Goal: Task Accomplishment & Management: Use online tool/utility

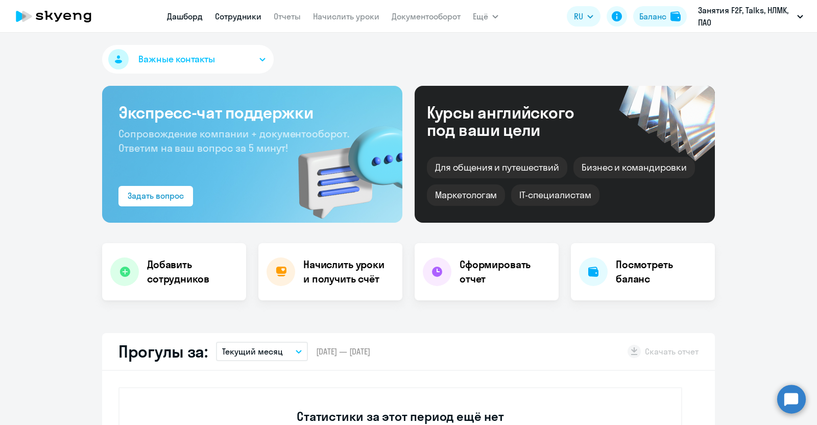
click at [225, 19] on link "Сотрудники" at bounding box center [238, 16] width 46 height 10
select select "30"
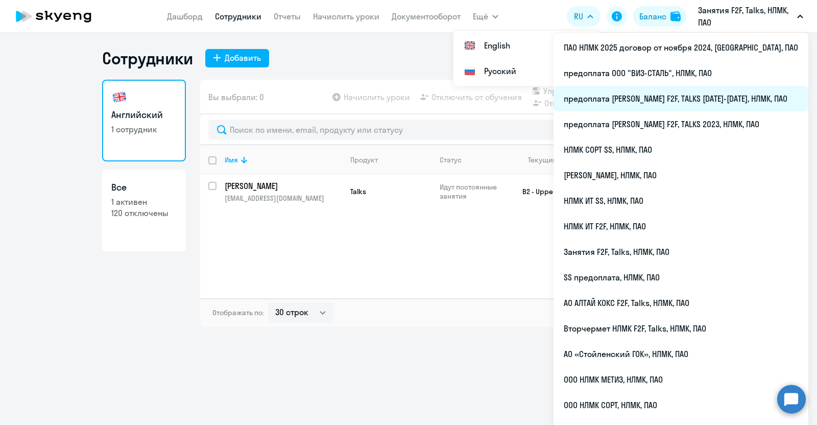
click at [689, 101] on li "предоплата [PERSON_NAME] F2F, TALKS [DATE]-[DATE], НЛМК, ПАО" at bounding box center [680, 99] width 255 height 26
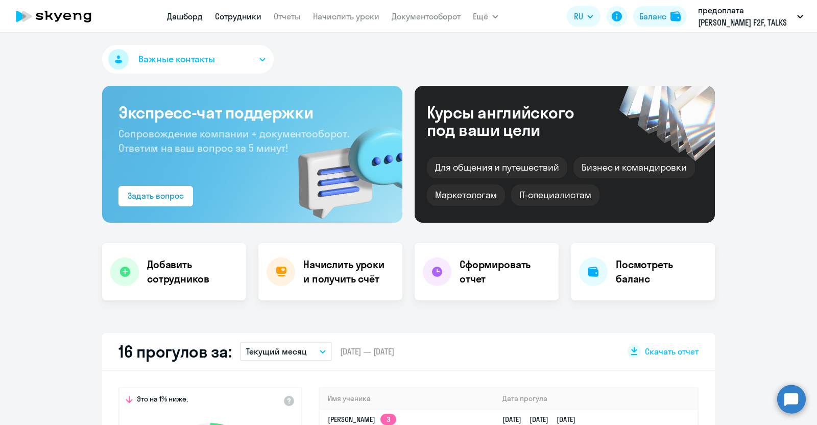
click at [236, 19] on link "Сотрудники" at bounding box center [238, 16] width 46 height 10
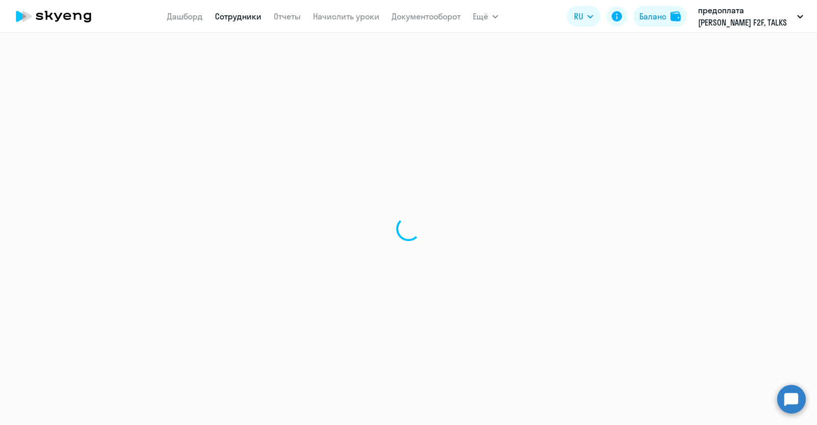
select select "30"
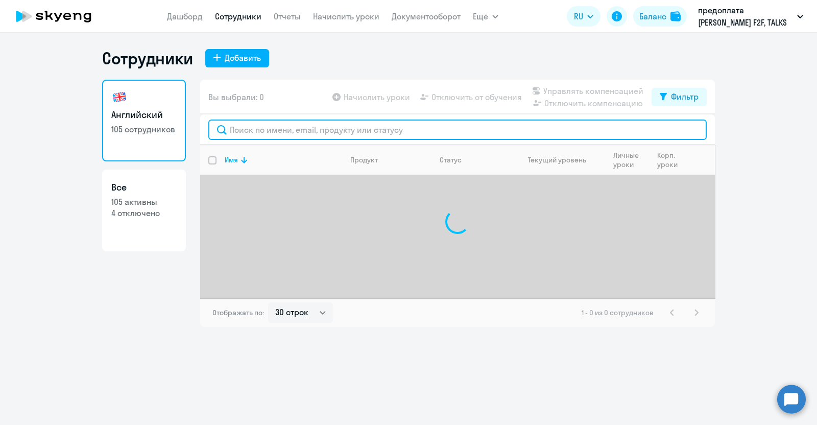
click at [234, 130] on input "text" at bounding box center [457, 129] width 498 height 20
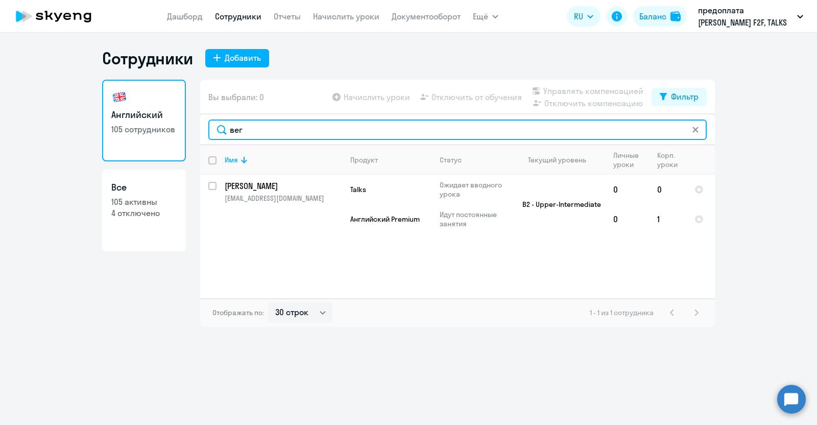
click at [286, 133] on input "вег" at bounding box center [457, 129] width 498 height 20
type input "в"
click at [306, 133] on input "коно" at bounding box center [457, 129] width 498 height 20
type input "к"
drag, startPoint x: 336, startPoint y: 133, endPoint x: 154, endPoint y: 132, distance: 182.8
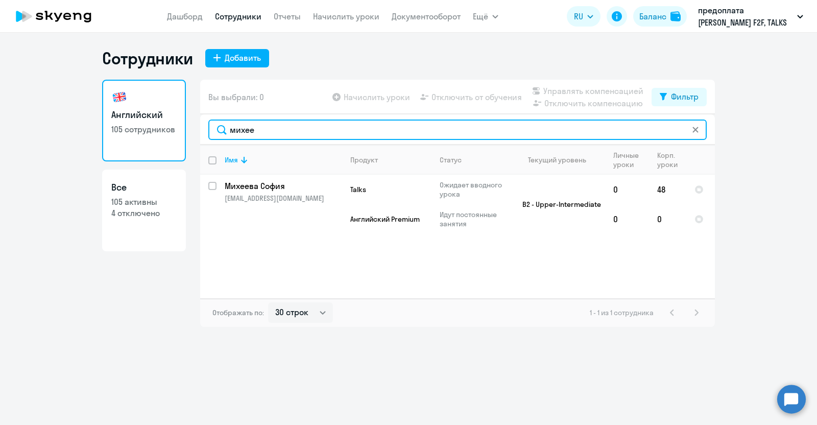
click at [155, 132] on div "Английский 105 сотрудников Все 105 активны 4 отключено Вы выбрали: 0 Начислить …" at bounding box center [408, 203] width 613 height 247
drag, startPoint x: 271, startPoint y: 132, endPoint x: 216, endPoint y: 130, distance: 54.2
click at [216, 130] on input "цика" at bounding box center [457, 129] width 498 height 20
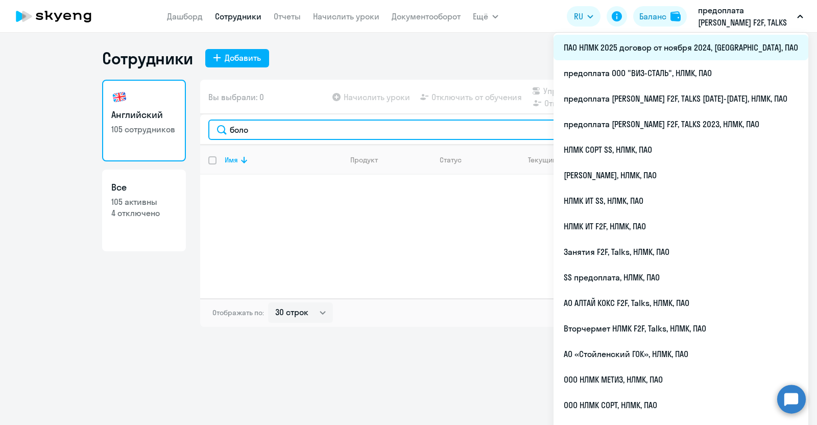
type input "боло"
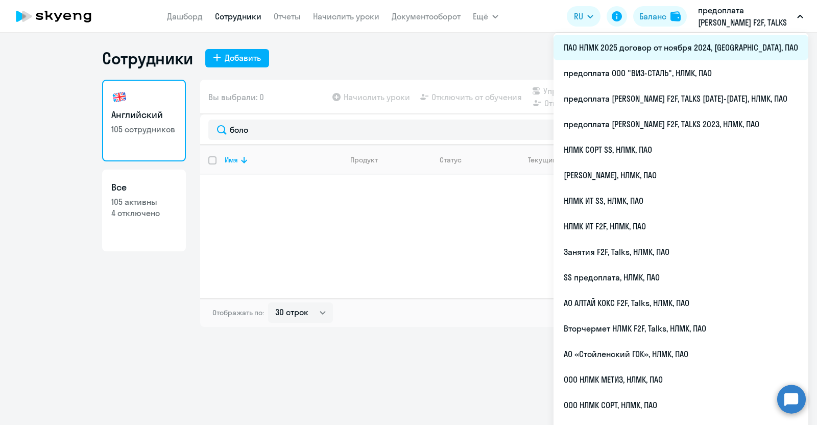
click at [711, 47] on li "ПАО НЛМК 2025 договор от ноября 2024, [GEOGRAPHIC_DATA], ПАО" at bounding box center [680, 48] width 255 height 26
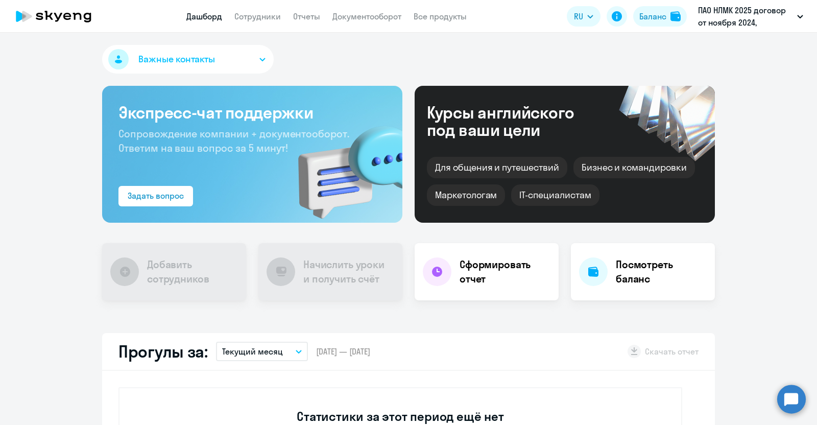
click at [243, 21] on app-menu-item-link "Сотрудники" at bounding box center [257, 16] width 46 height 13
click at [250, 15] on link "Сотрудники" at bounding box center [257, 16] width 46 height 10
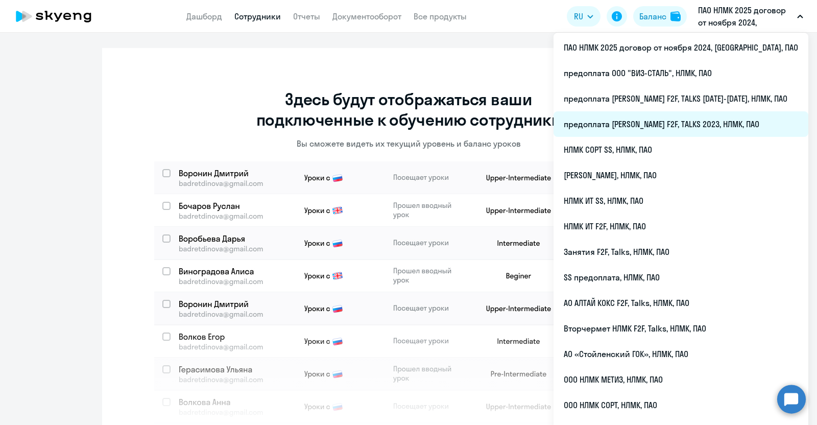
click at [739, 122] on li "предоплата [PERSON_NAME] F2F, TALKS 2023, НЛМК, ПАО" at bounding box center [680, 124] width 255 height 26
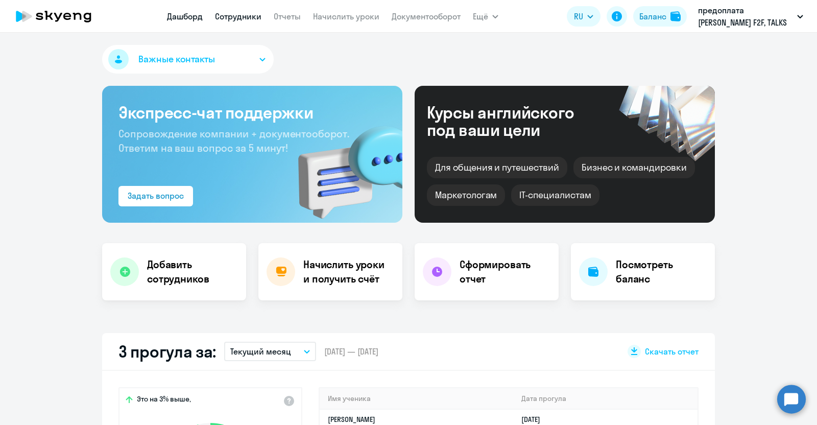
click at [235, 16] on link "Сотрудники" at bounding box center [238, 16] width 46 height 10
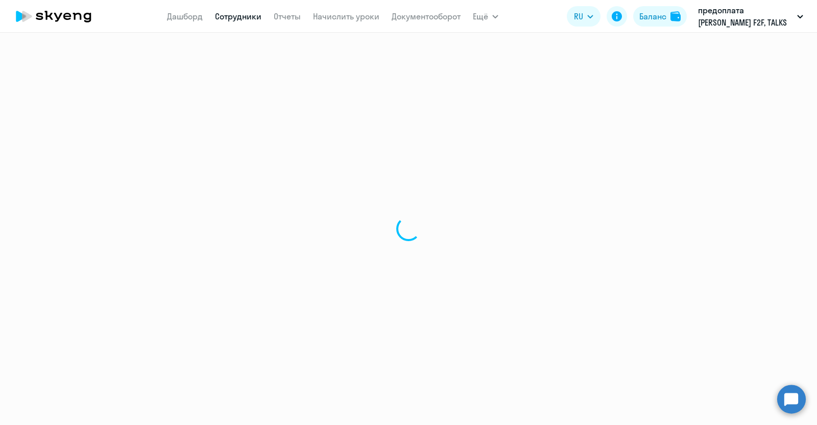
select select "30"
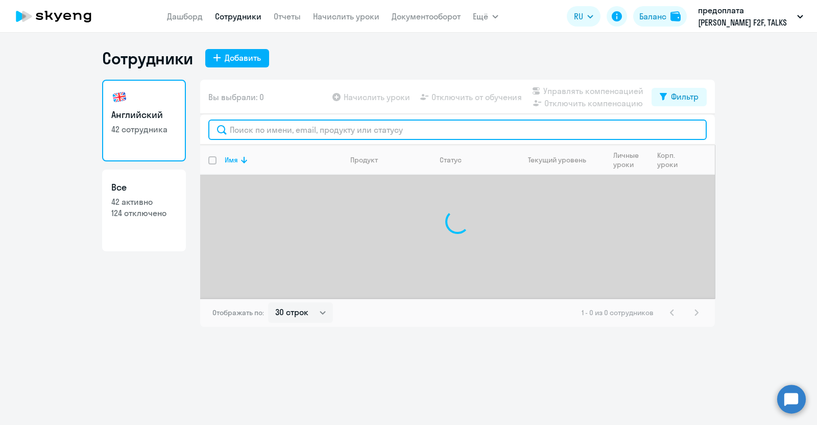
click at [269, 131] on input "text" at bounding box center [457, 129] width 498 height 20
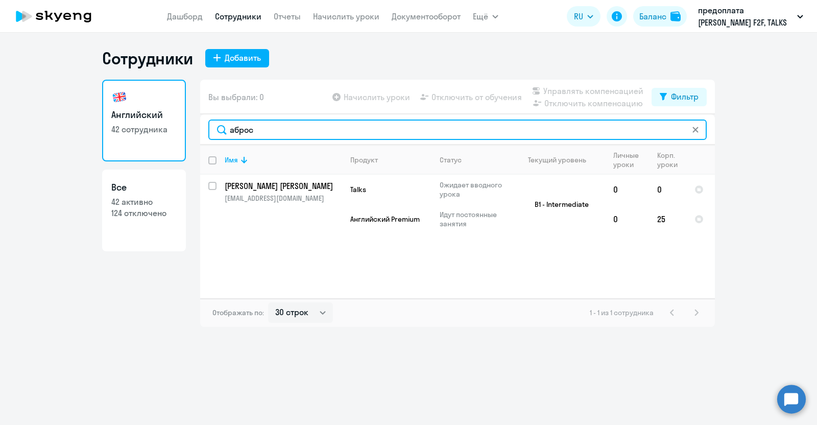
drag, startPoint x: 283, startPoint y: 134, endPoint x: 208, endPoint y: 131, distance: 75.1
click at [208, 131] on input "аброс" at bounding box center [457, 129] width 498 height 20
type input "боло"
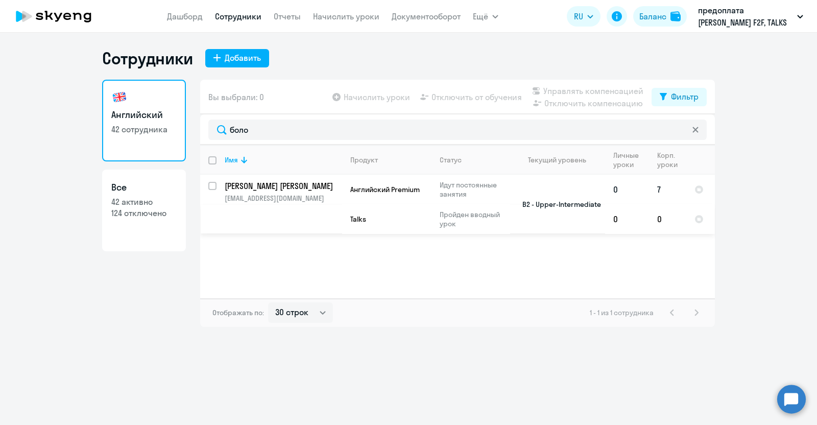
click at [286, 190] on p "[PERSON_NAME] [PERSON_NAME]" at bounding box center [282, 185] width 115 height 11
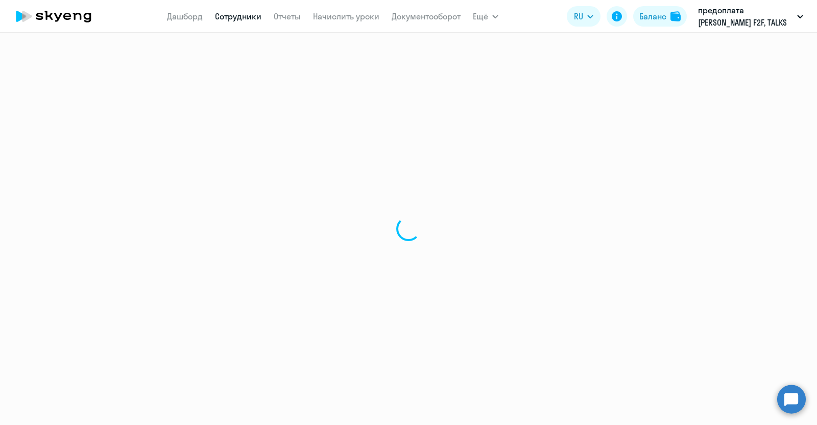
select select "english"
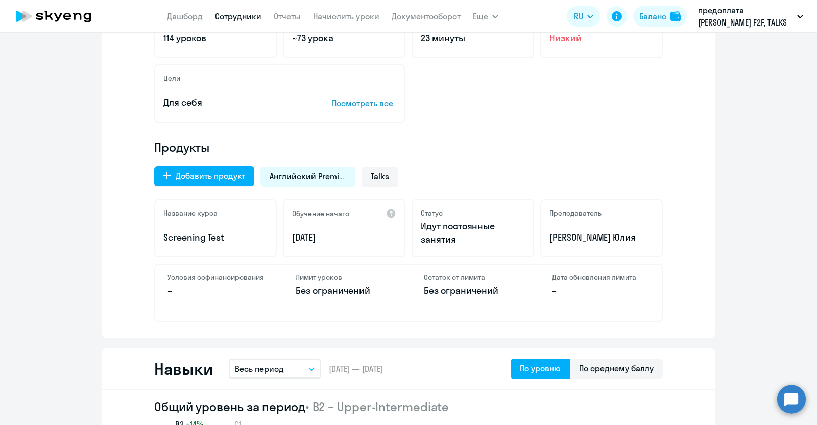
scroll to position [255, 0]
click at [235, 18] on link "Сотрудники" at bounding box center [238, 16] width 46 height 10
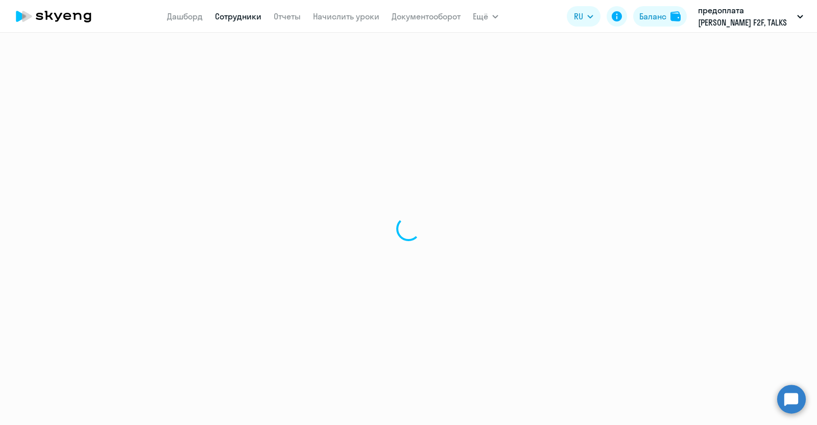
select select "30"
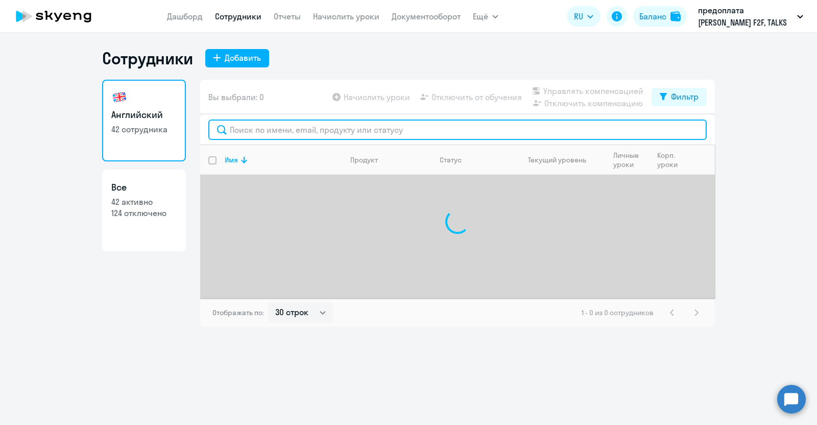
click at [275, 134] on input "text" at bounding box center [457, 129] width 498 height 20
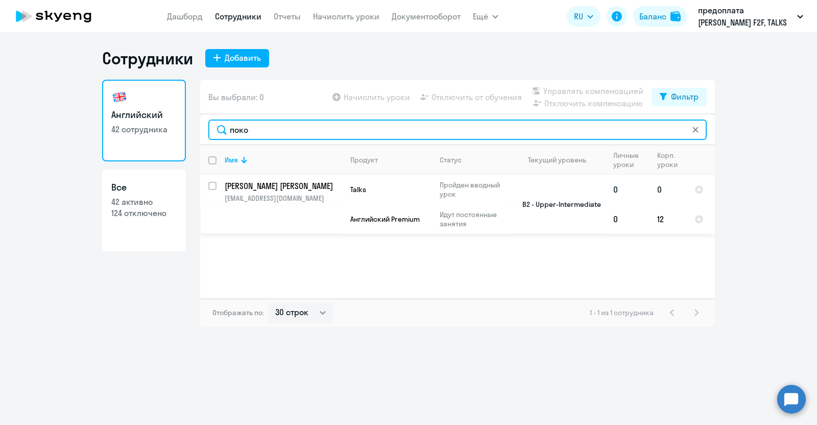
type input "поко"
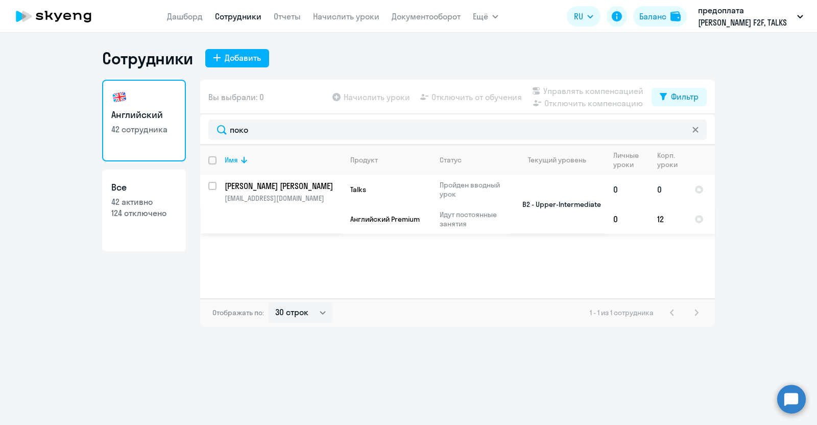
click at [279, 189] on p "[PERSON_NAME] [PERSON_NAME]" at bounding box center [282, 185] width 115 height 11
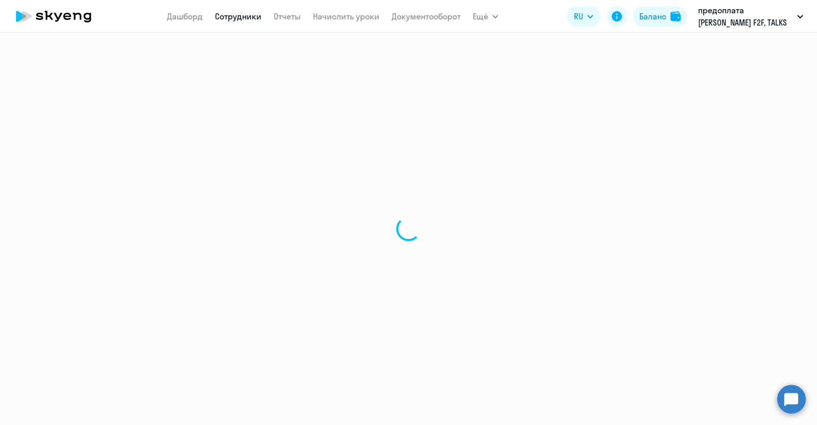
select select "english"
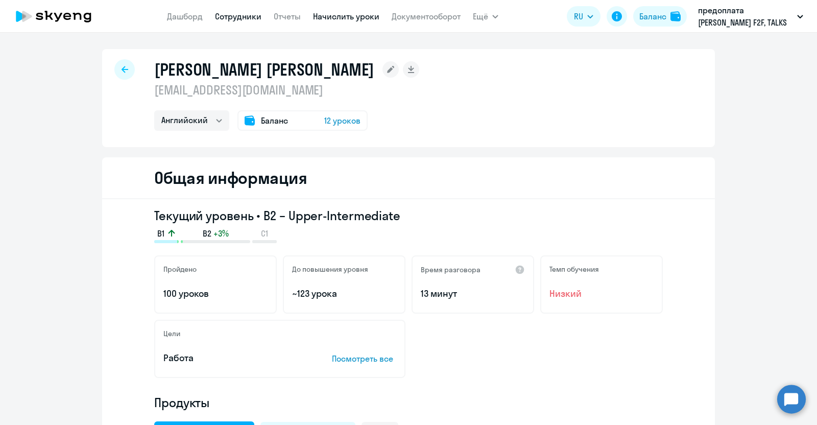
click at [347, 15] on link "Начислить уроки" at bounding box center [346, 16] width 66 height 10
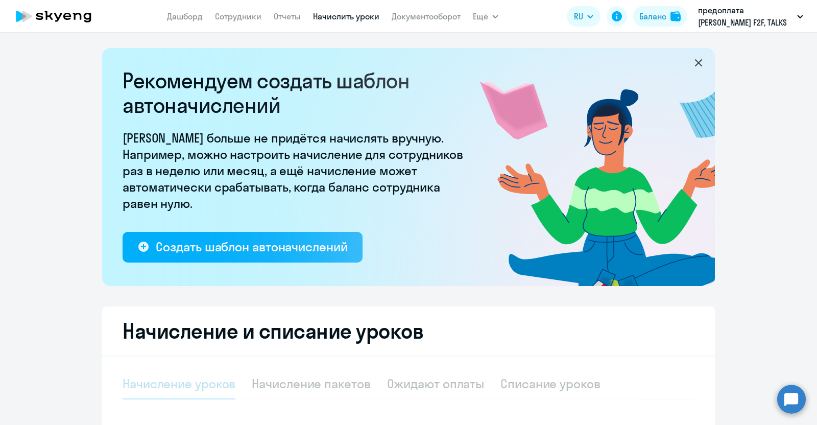
select select "10"
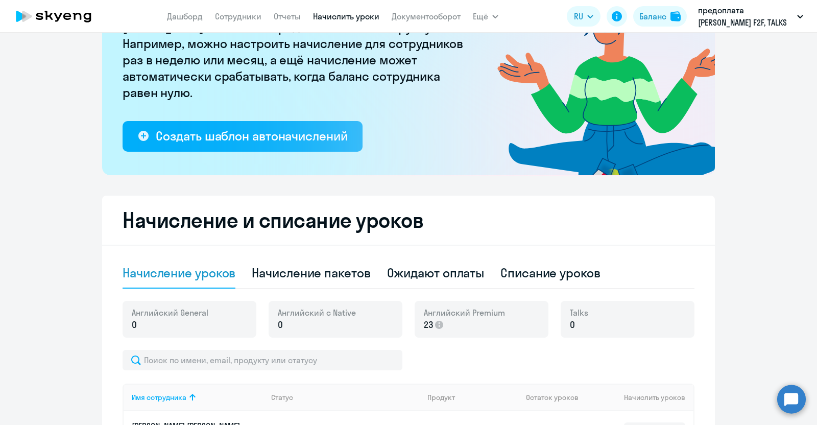
scroll to position [191, 0]
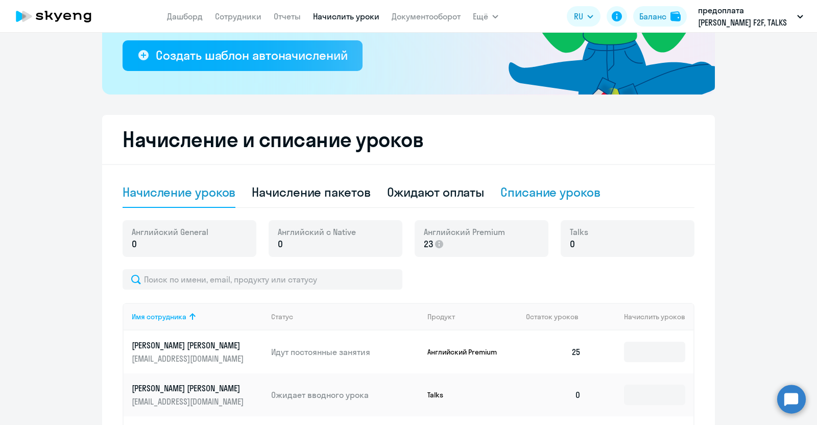
click at [530, 189] on div "Списание уроков" at bounding box center [550, 192] width 100 height 16
select select "10"
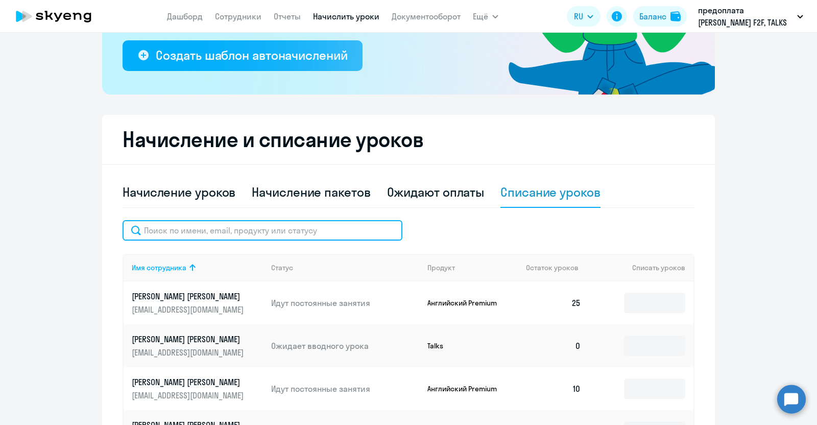
click at [174, 233] on input "text" at bounding box center [263, 230] width 280 height 20
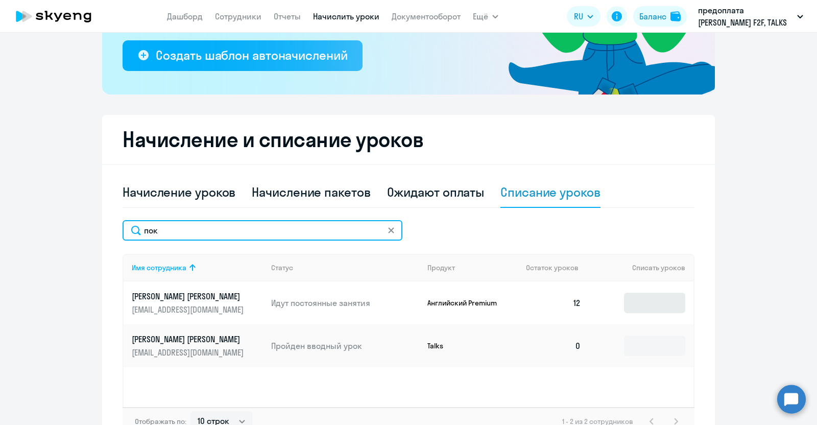
type input "пок"
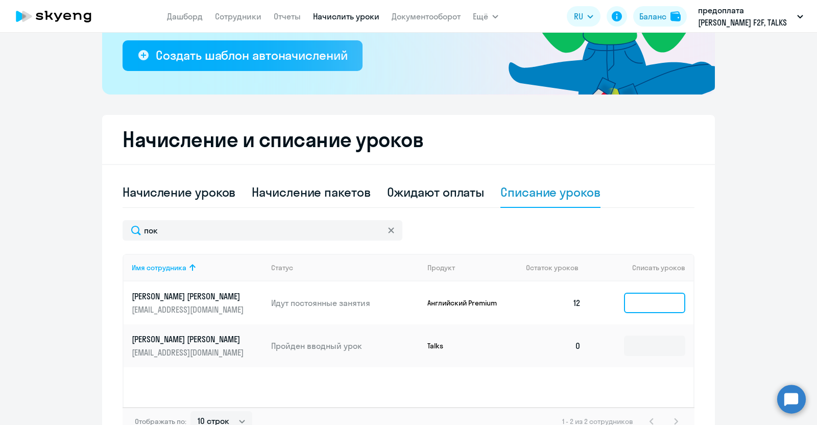
click at [655, 305] on input at bounding box center [654, 303] width 61 height 20
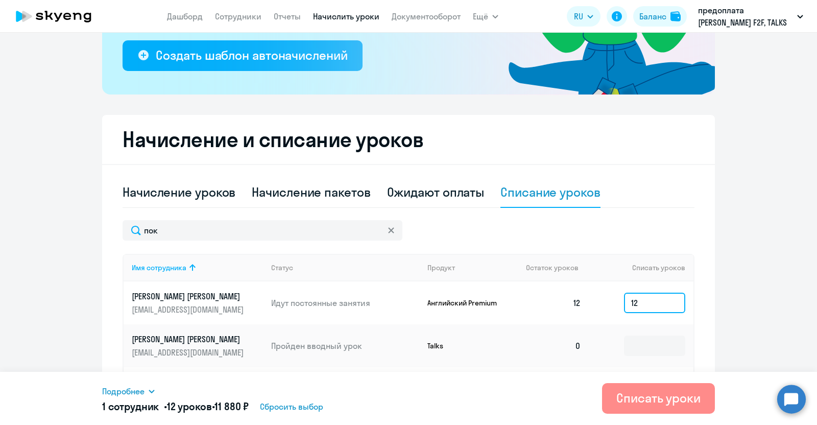
type input "12"
click at [659, 396] on div "Списать уроки" at bounding box center [658, 397] width 84 height 16
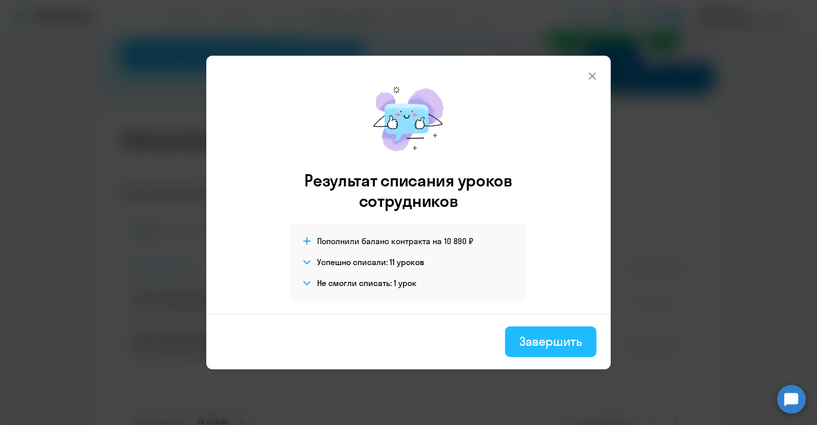
click at [530, 340] on div "Завершить" at bounding box center [550, 341] width 63 height 16
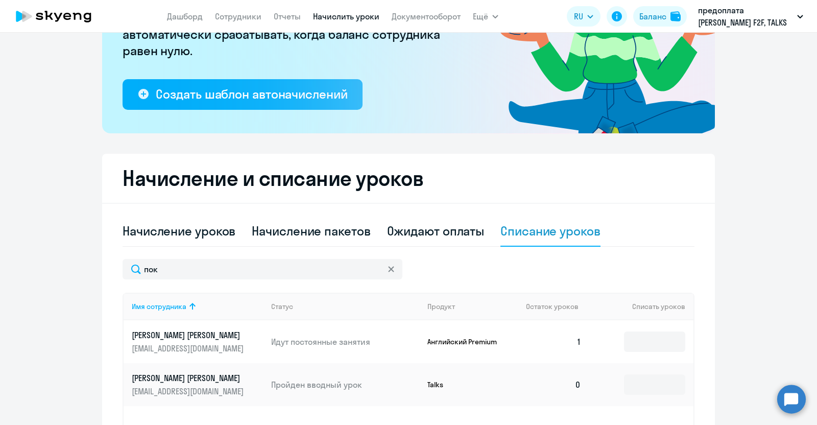
scroll to position [255, 0]
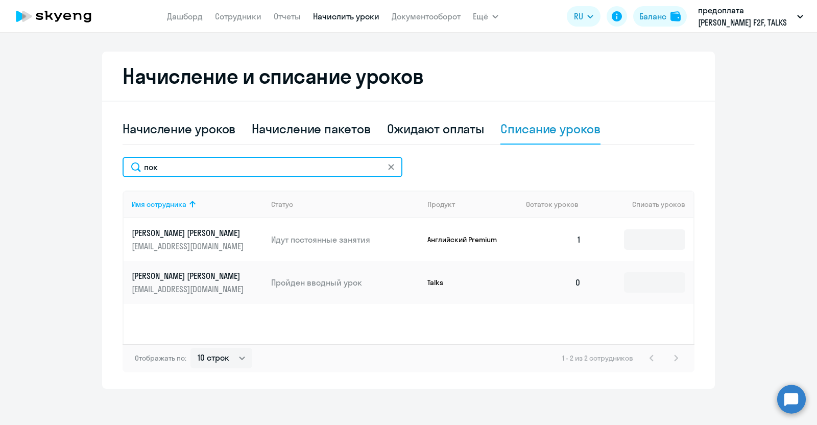
drag, startPoint x: 165, startPoint y: 168, endPoint x: 116, endPoint y: 166, distance: 49.5
click at [116, 166] on div "Начисление и списание уроков Начисление уроков Начисление пакетов Ожидают оплат…" at bounding box center [408, 220] width 613 height 337
type input "боло"
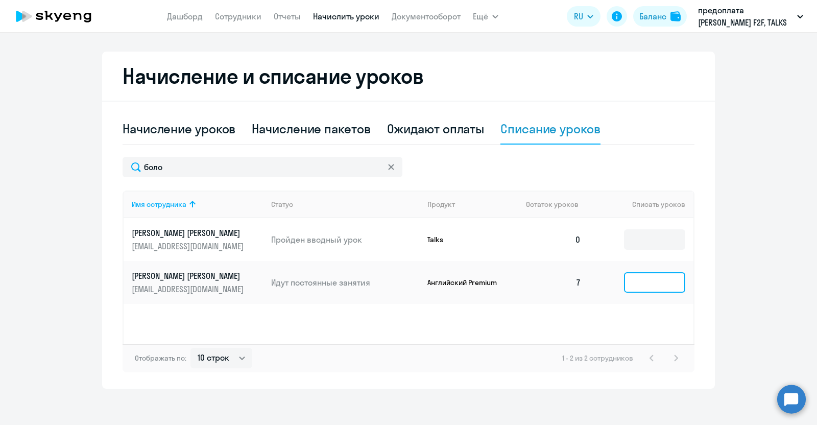
click at [671, 276] on input at bounding box center [654, 282] width 61 height 20
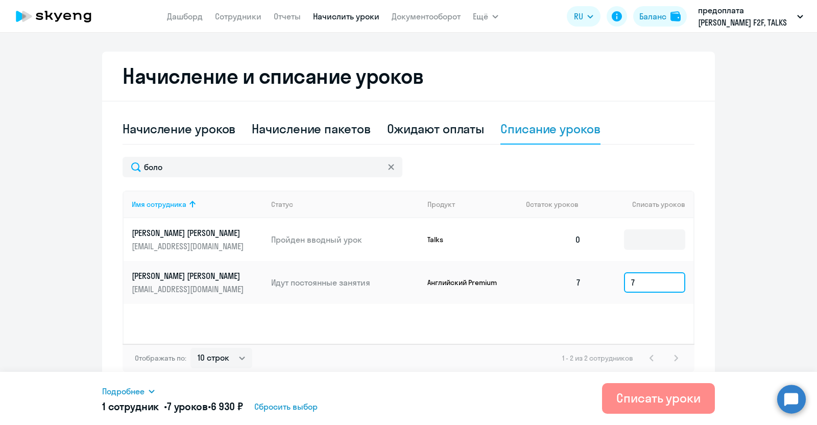
type input "7"
click at [641, 398] on div "Списать уроки" at bounding box center [658, 397] width 84 height 16
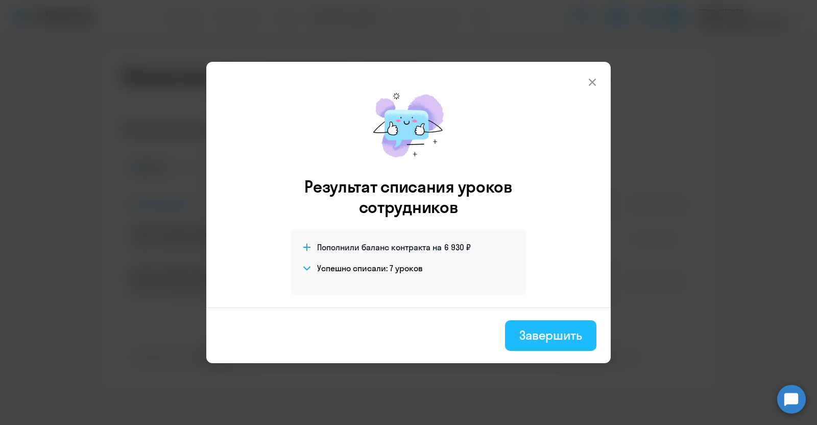
click at [552, 336] on div "Завершить" at bounding box center [550, 335] width 63 height 16
